Goal: Find specific page/section: Find specific page/section

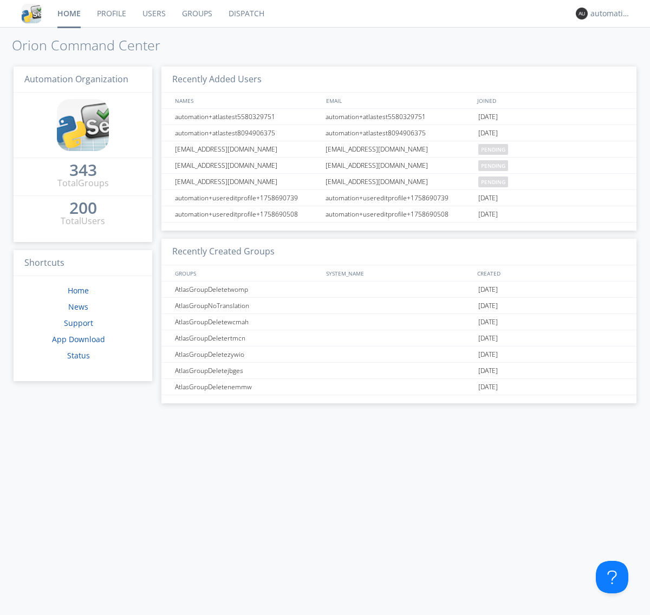
click at [245, 14] on link "Dispatch" at bounding box center [246, 13] width 52 height 27
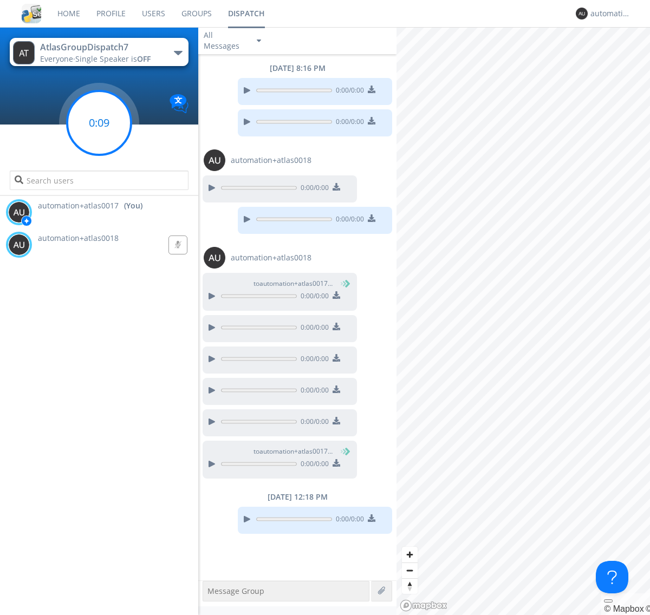
click at [99, 123] on g at bounding box center [99, 123] width 64 height 64
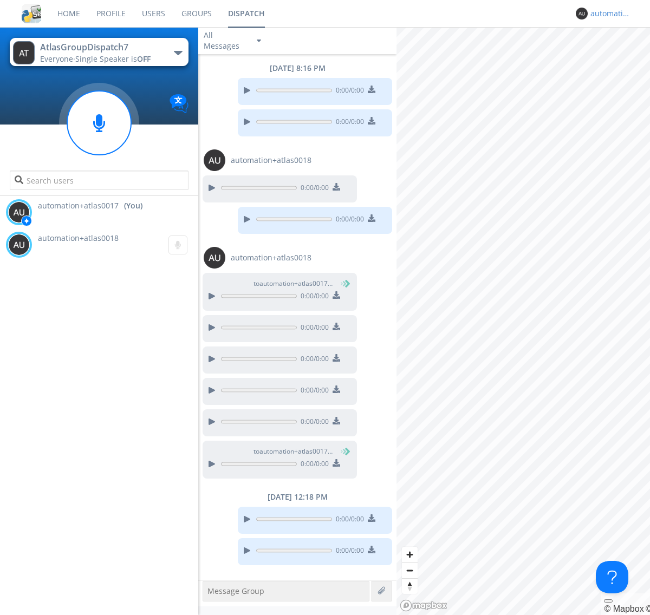
click at [607, 14] on div "automation+atlas0017" at bounding box center [610, 13] width 41 height 11
